Goal: Check status

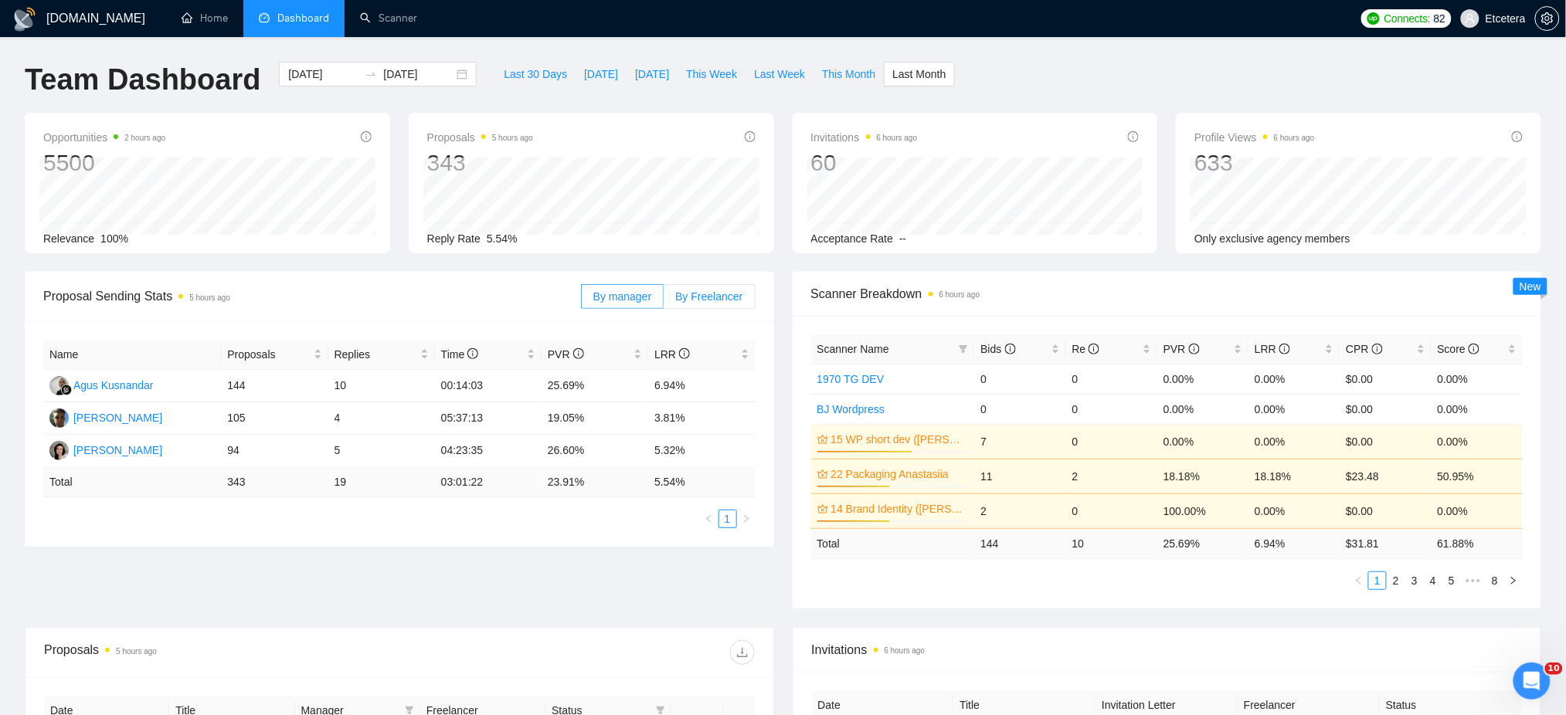
click at [689, 293] on span "By Freelancer" at bounding box center [708, 296] width 67 height 12
click at [711, 296] on span "By Freelancer" at bounding box center [708, 296] width 67 height 12
click at [664, 300] on input "By Freelancer" at bounding box center [664, 300] width 0 height 0
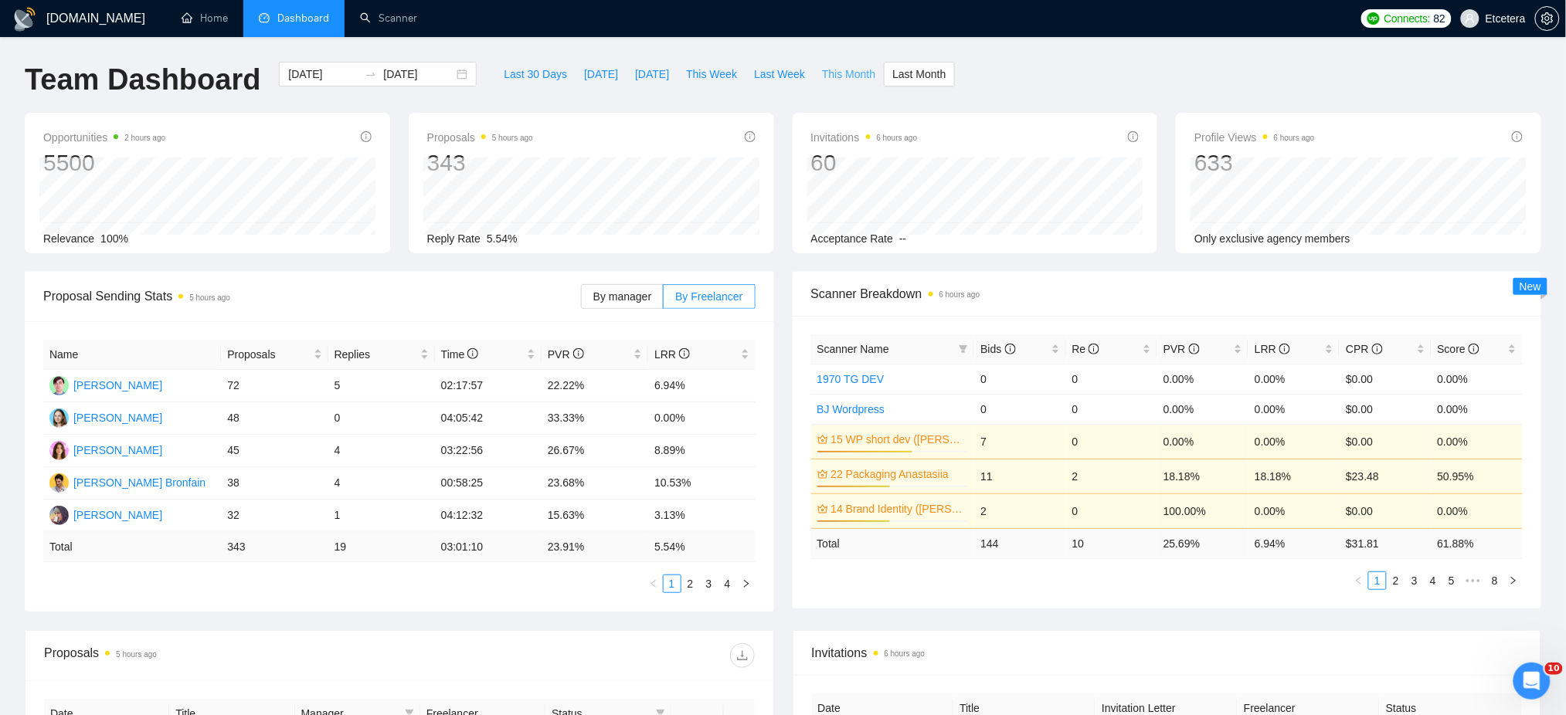
drag, startPoint x: 838, startPoint y: 73, endPoint x: 837, endPoint y: 129, distance: 55.6
click at [837, 80] on span "This Month" at bounding box center [848, 74] width 53 height 17
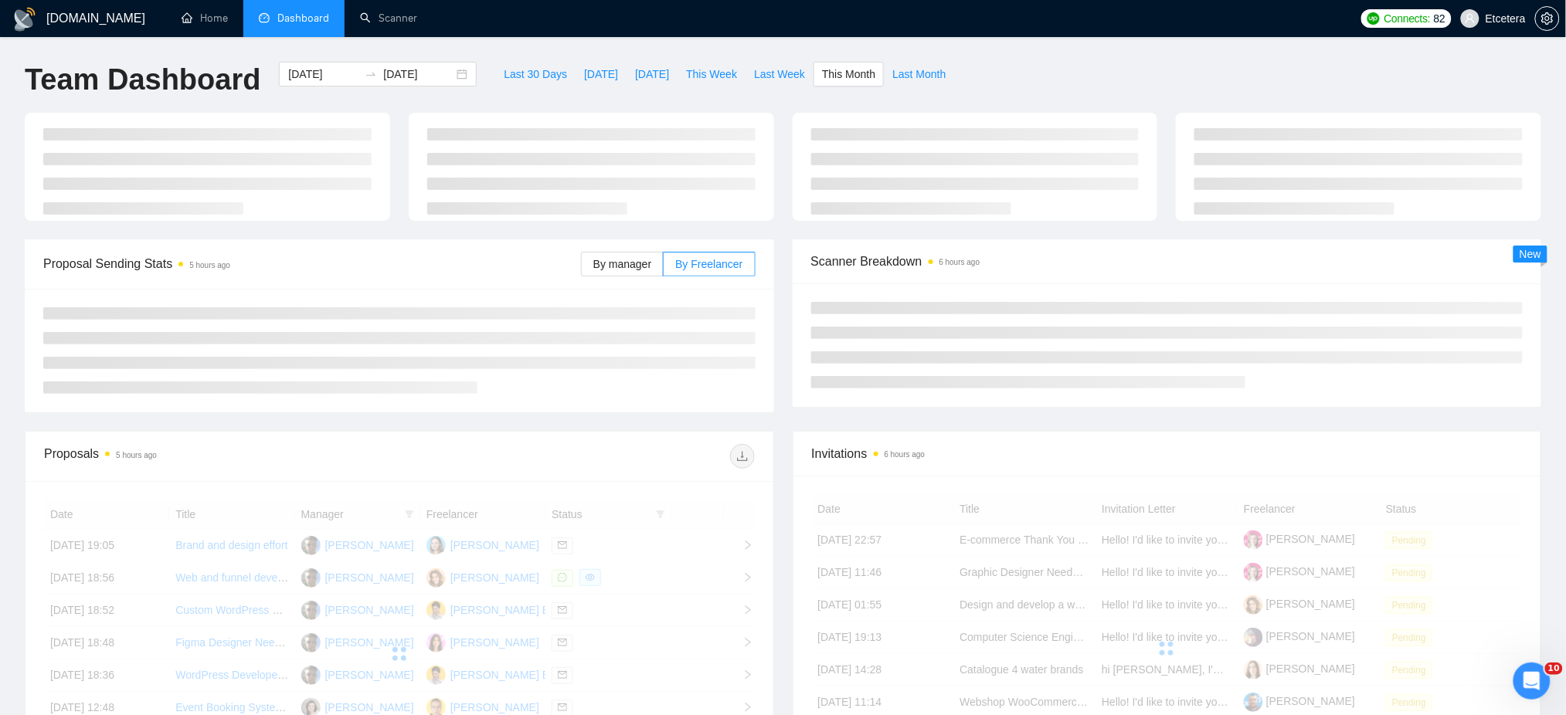
type input "[DATE]"
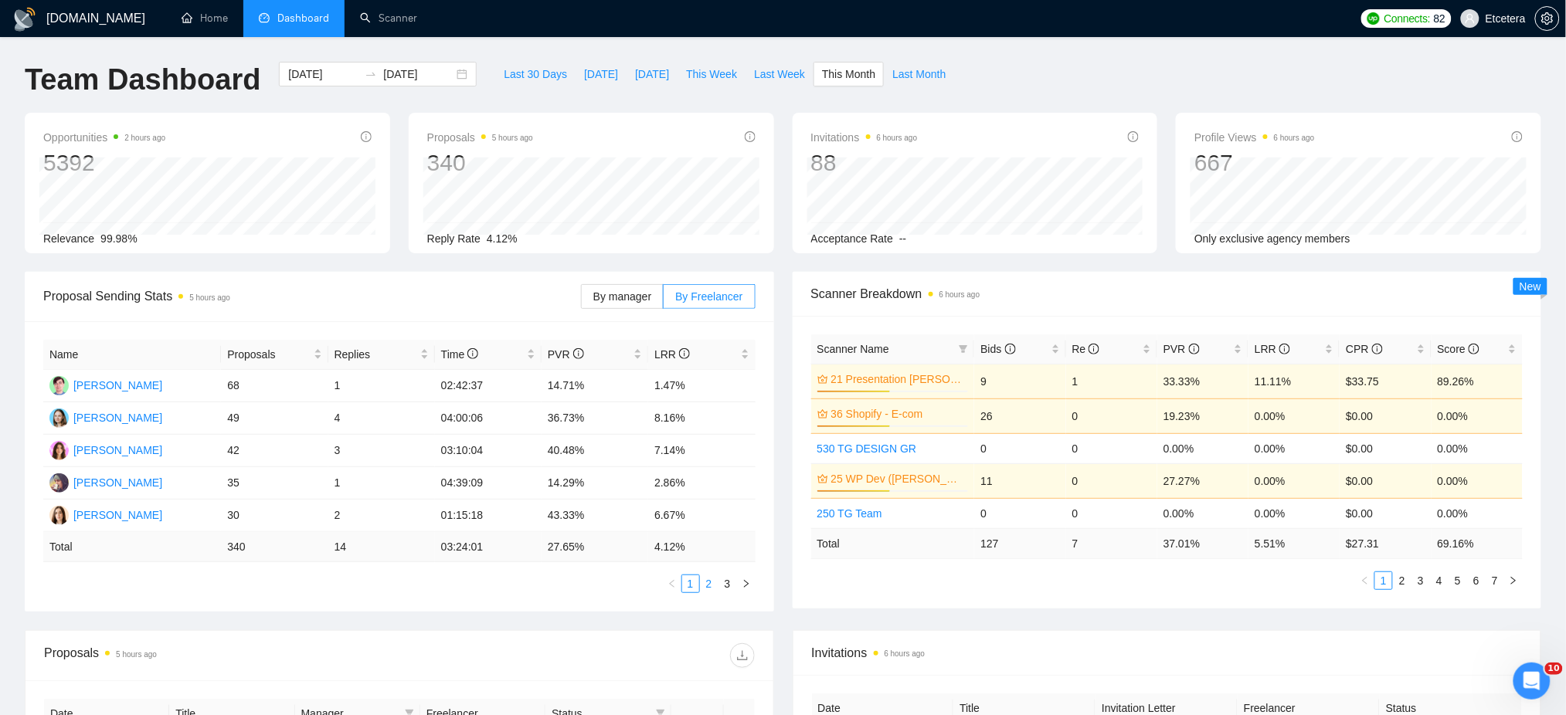
click at [704, 586] on link "2" at bounding box center [709, 583] width 17 height 17
drag, startPoint x: 898, startPoint y: 69, endPoint x: 881, endPoint y: 97, distance: 32.9
click at [895, 70] on span "Last Month" at bounding box center [918, 74] width 53 height 17
type input "[DATE]"
